Goal: Transaction & Acquisition: Purchase product/service

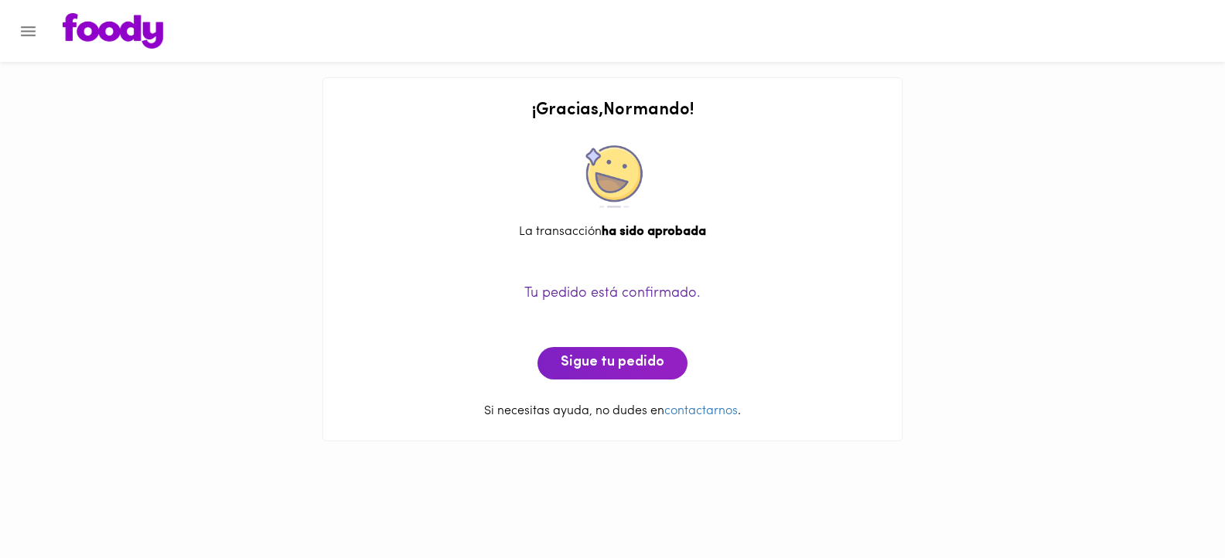
click at [28, 28] on icon "Menu" at bounding box center [28, 31] width 19 height 19
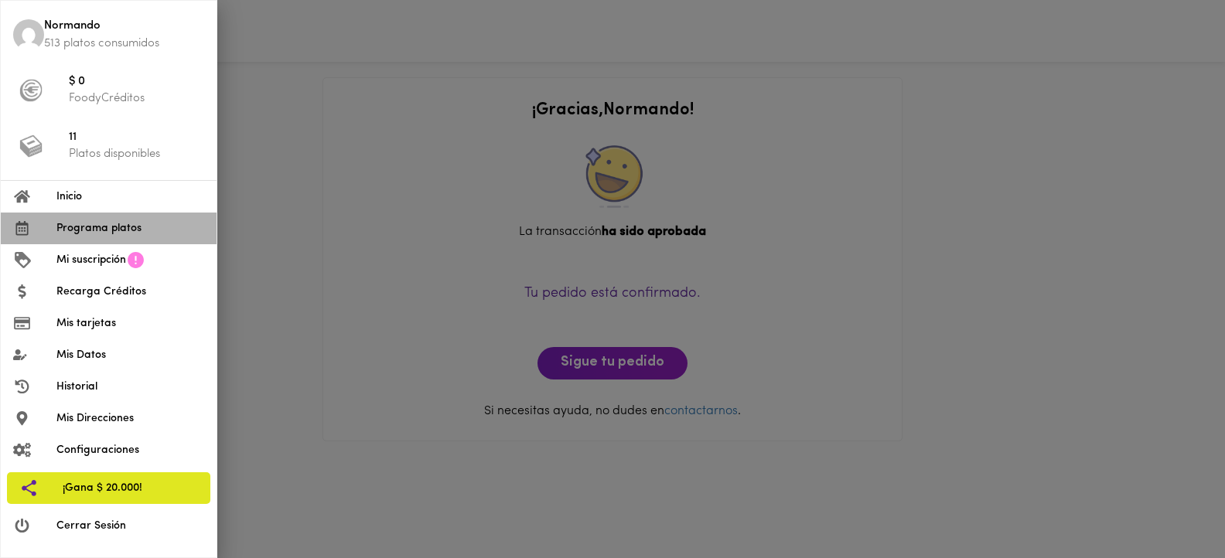
click at [75, 224] on span "Programa platos" at bounding box center [130, 228] width 148 height 16
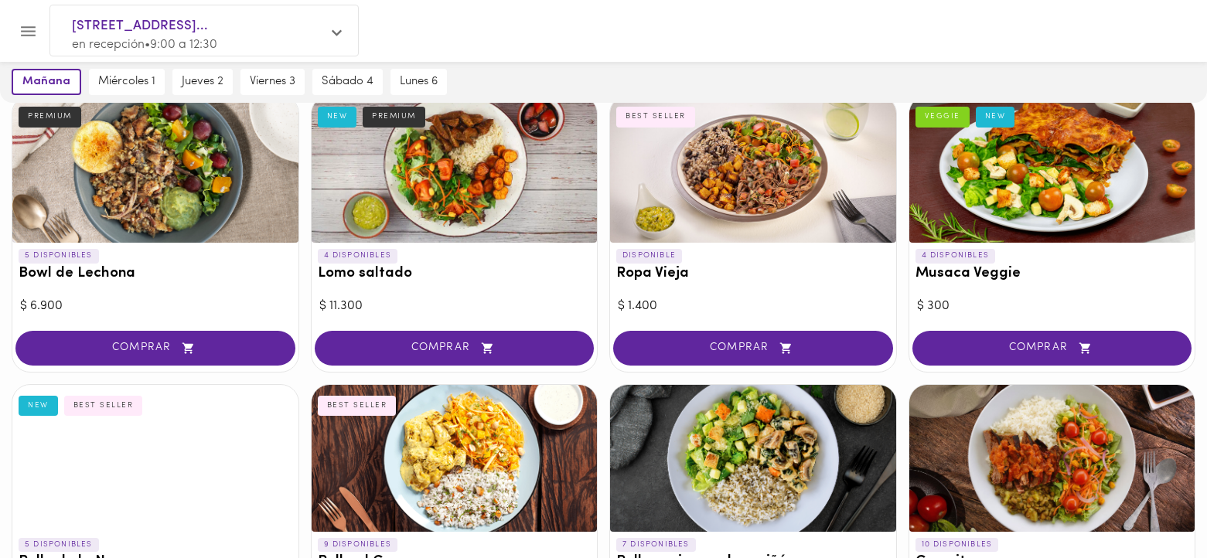
scroll to position [232, 0]
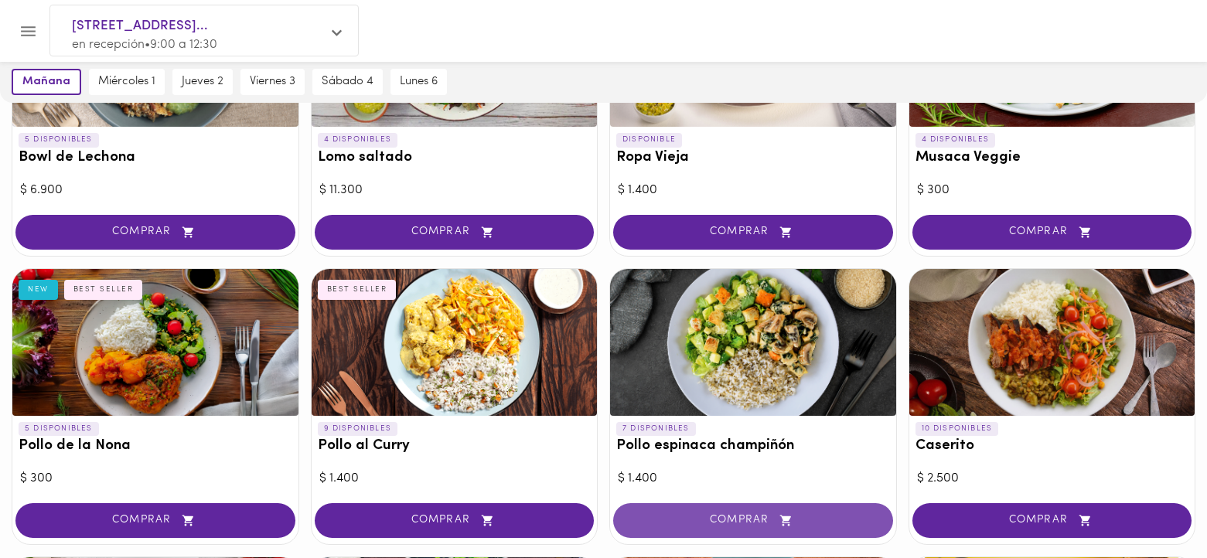
click at [740, 519] on span "COMPRAR" at bounding box center [752, 520] width 241 height 13
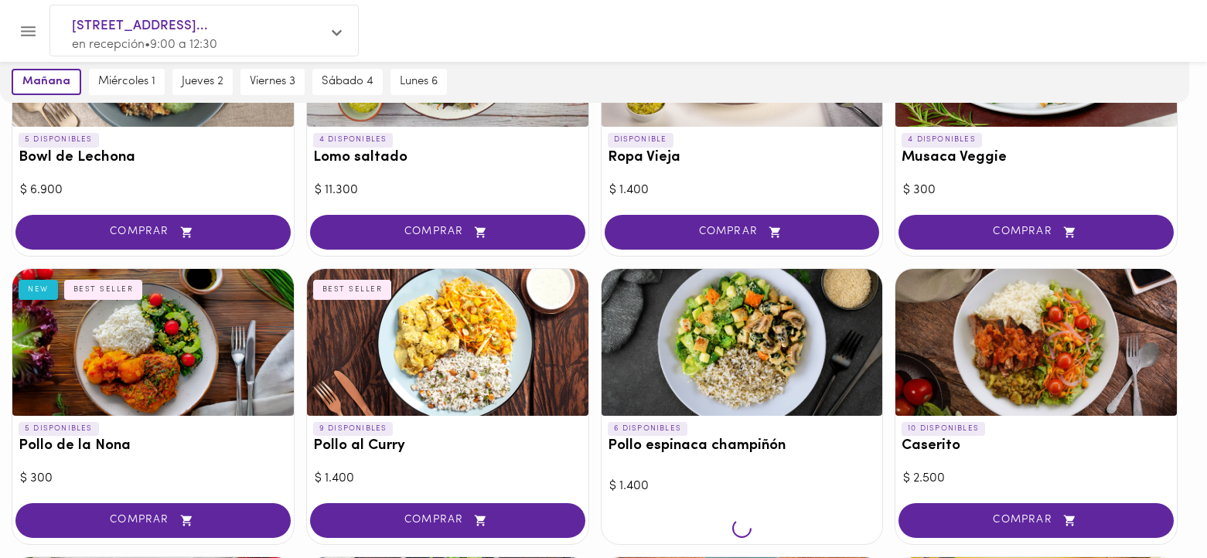
click at [740, 519] on div at bounding box center [603, 279] width 1207 height 558
click at [717, 336] on div at bounding box center [603, 279] width 1207 height 558
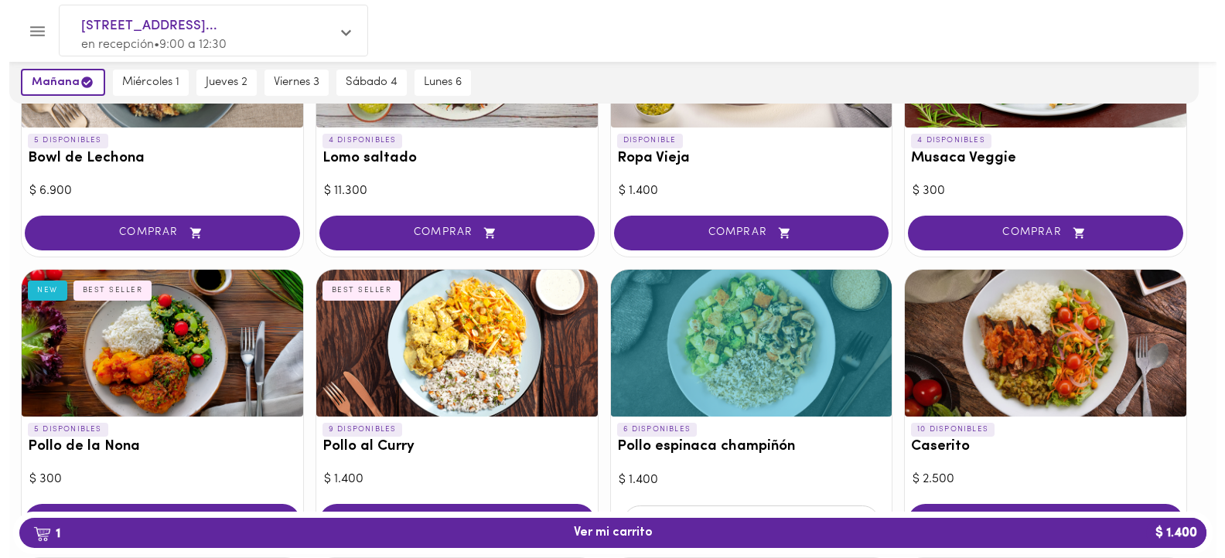
scroll to position [233, 0]
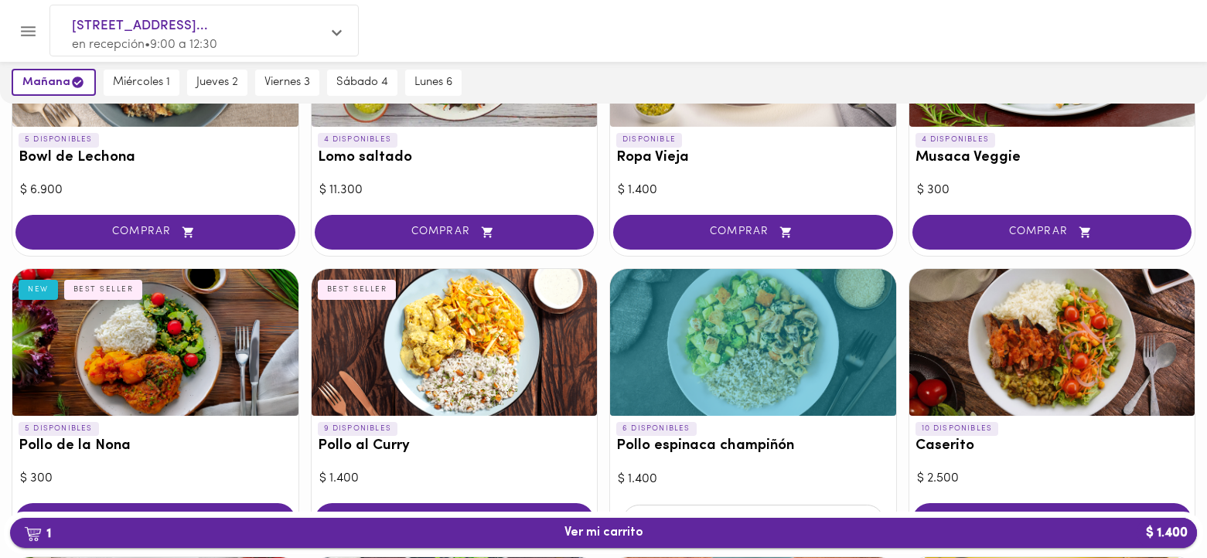
click at [603, 531] on span "1 Ver mi carrito $ 1.400" at bounding box center [603, 533] width 79 height 15
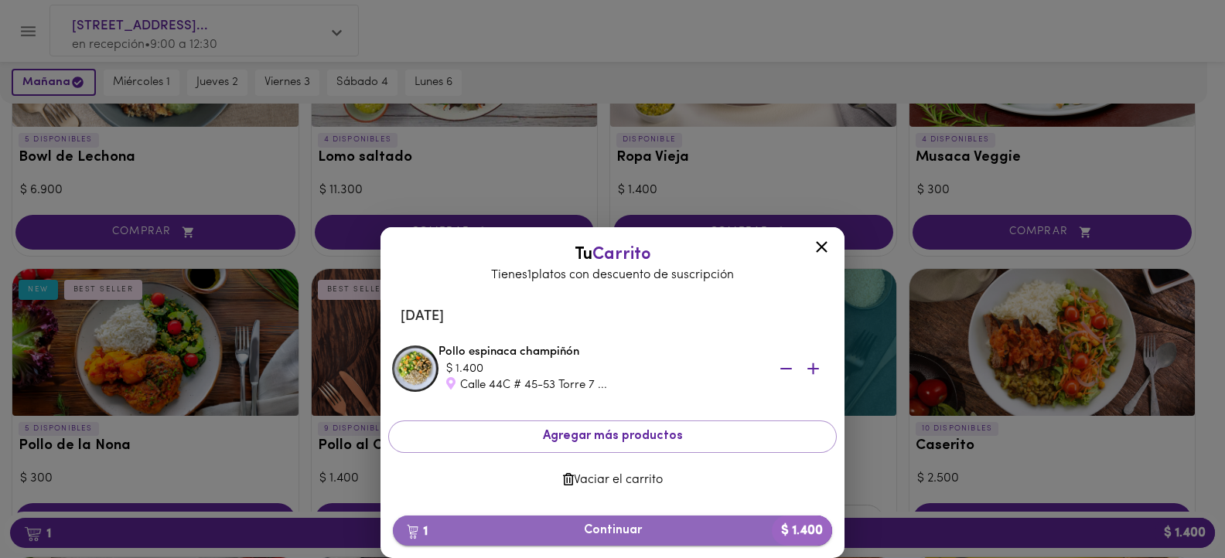
click at [605, 532] on span "1 Continuar $ 1.400" at bounding box center [612, 530] width 414 height 15
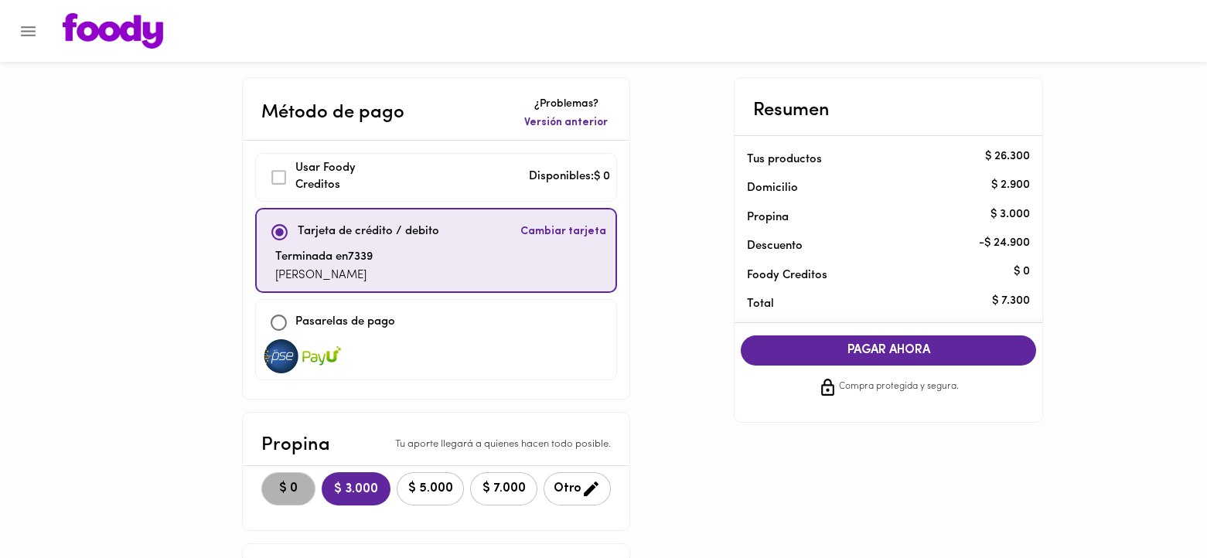
click at [285, 487] on span "$ 0" at bounding box center [288, 489] width 34 height 15
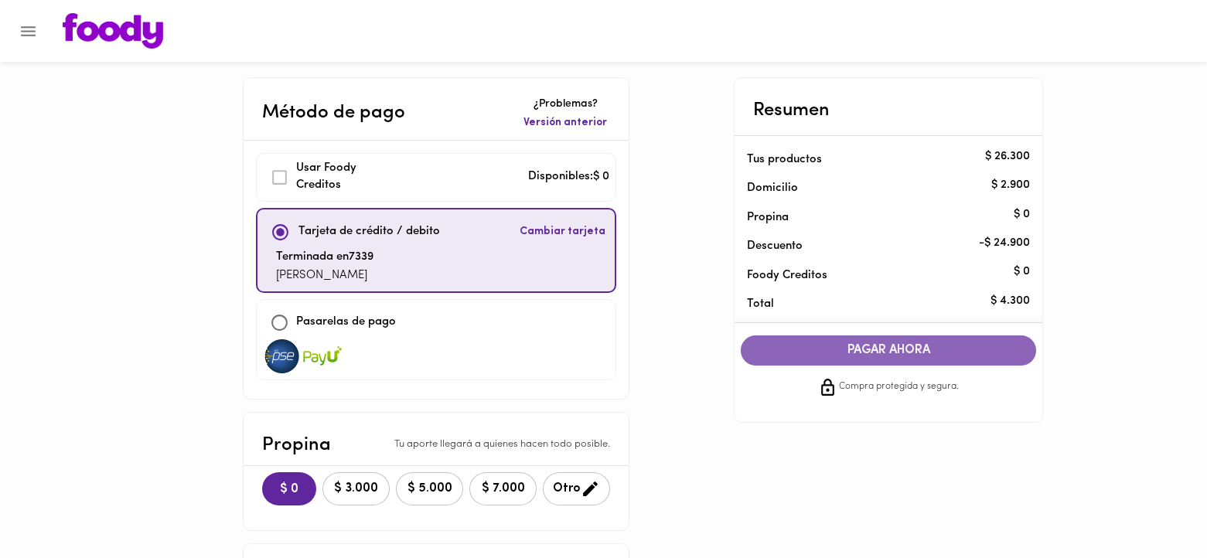
click at [877, 347] on span "PAGAR AHORA" at bounding box center [888, 350] width 264 height 15
